Goal: Task Accomplishment & Management: Use online tool/utility

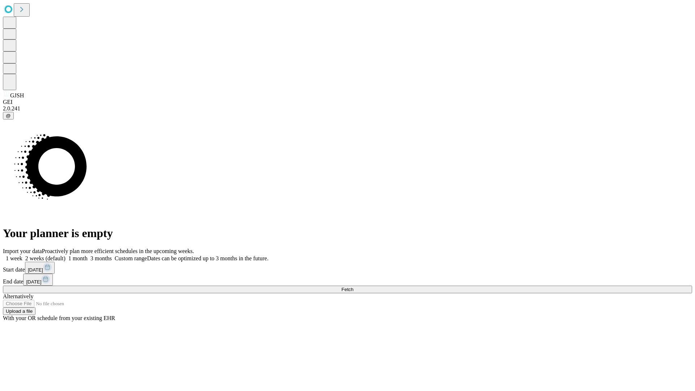
click at [353, 287] on span "Fetch" at bounding box center [347, 289] width 12 height 5
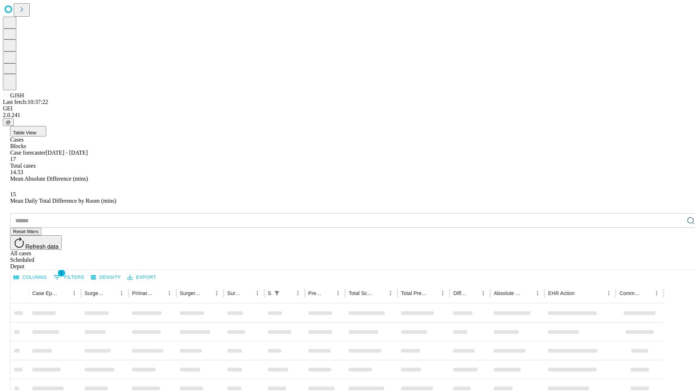
click at [676, 263] on div "Depot" at bounding box center [354, 266] width 689 height 7
